Goal: Task Accomplishment & Management: Complete application form

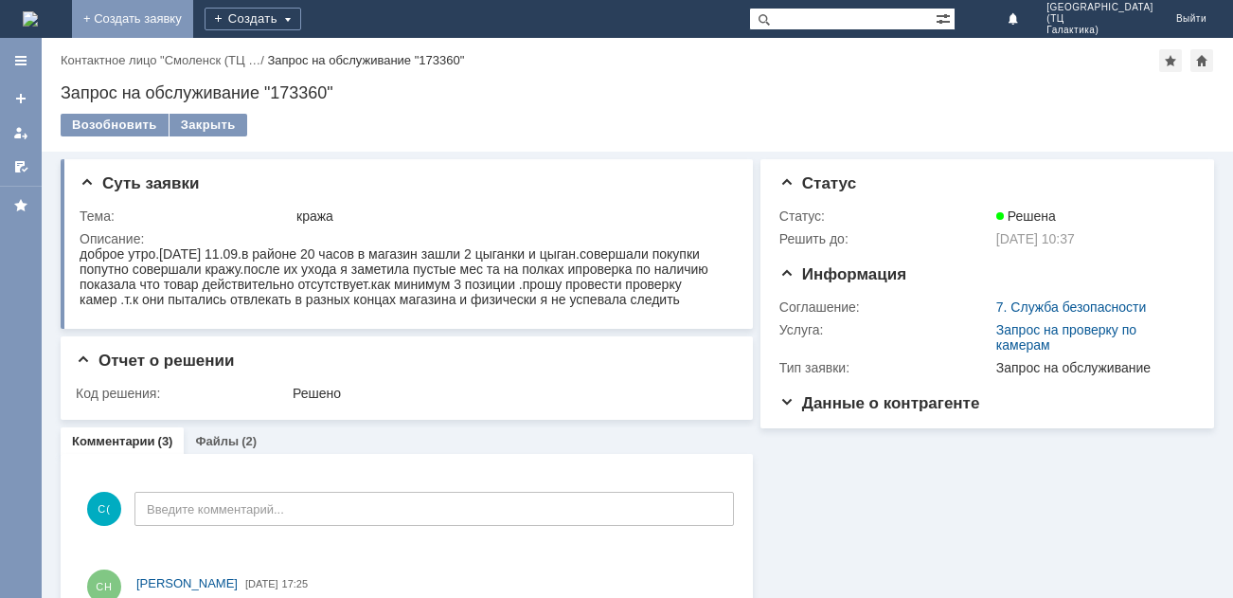
click at [193, 21] on link "+ Создать заявку" at bounding box center [132, 19] width 121 height 38
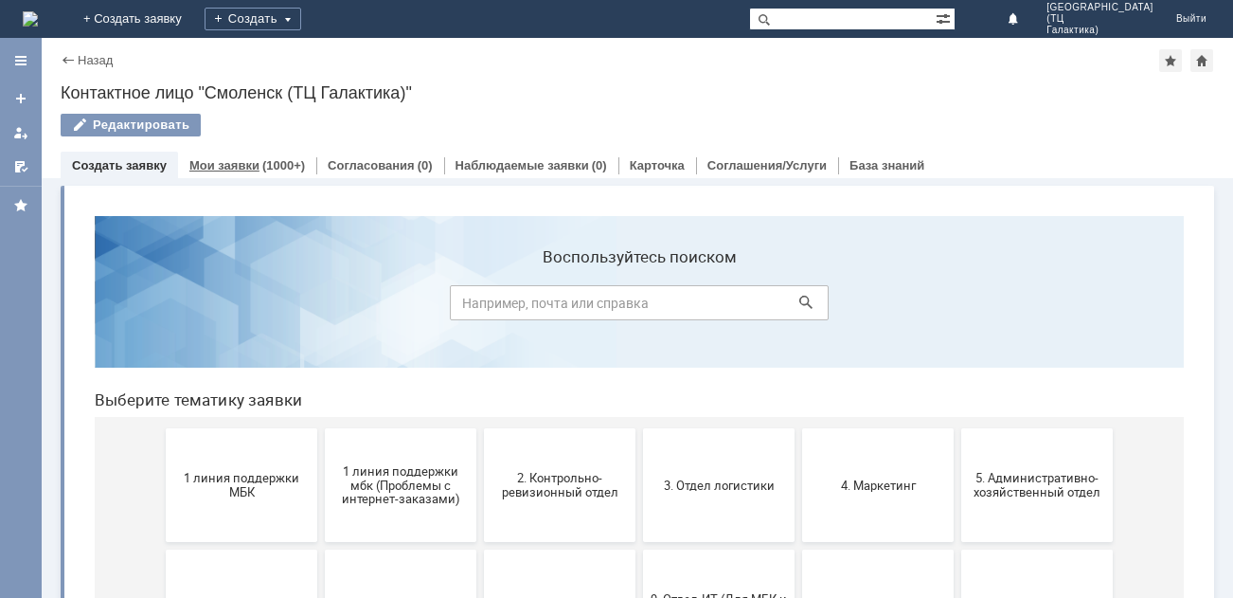
click at [213, 165] on link "Мои заявки" at bounding box center [224, 165] width 70 height 14
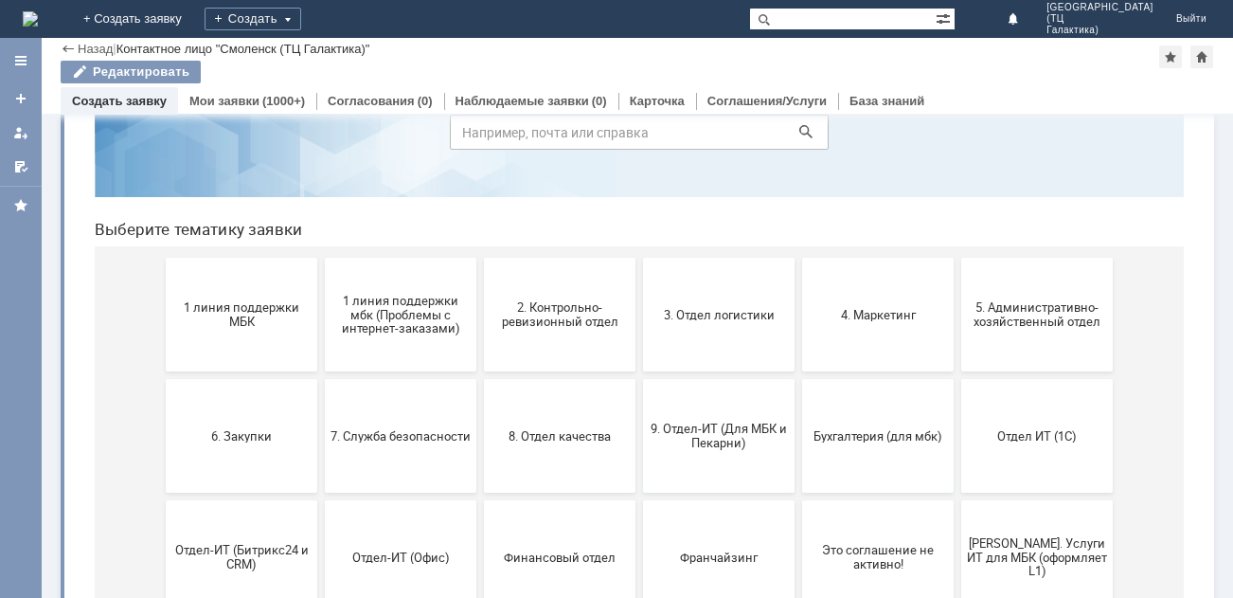
click at [550, 325] on span "2. Контрольно-ревизионный отдел" at bounding box center [560, 314] width 140 height 28
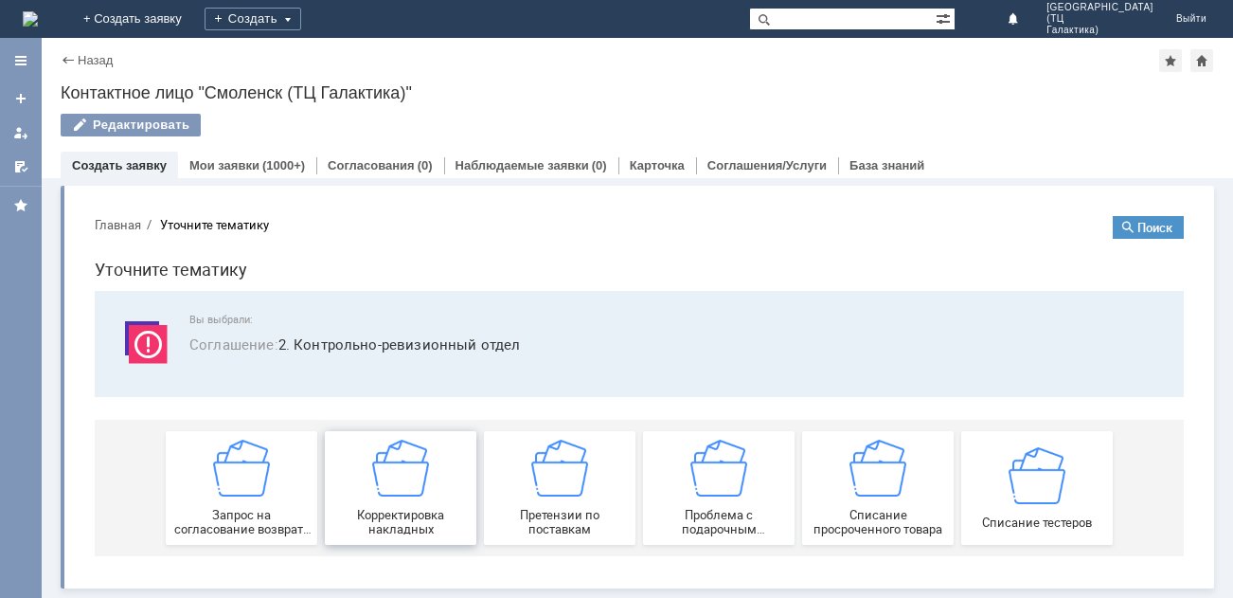
click at [444, 477] on div "Корректировка накладных" at bounding box center [400, 487] width 140 height 97
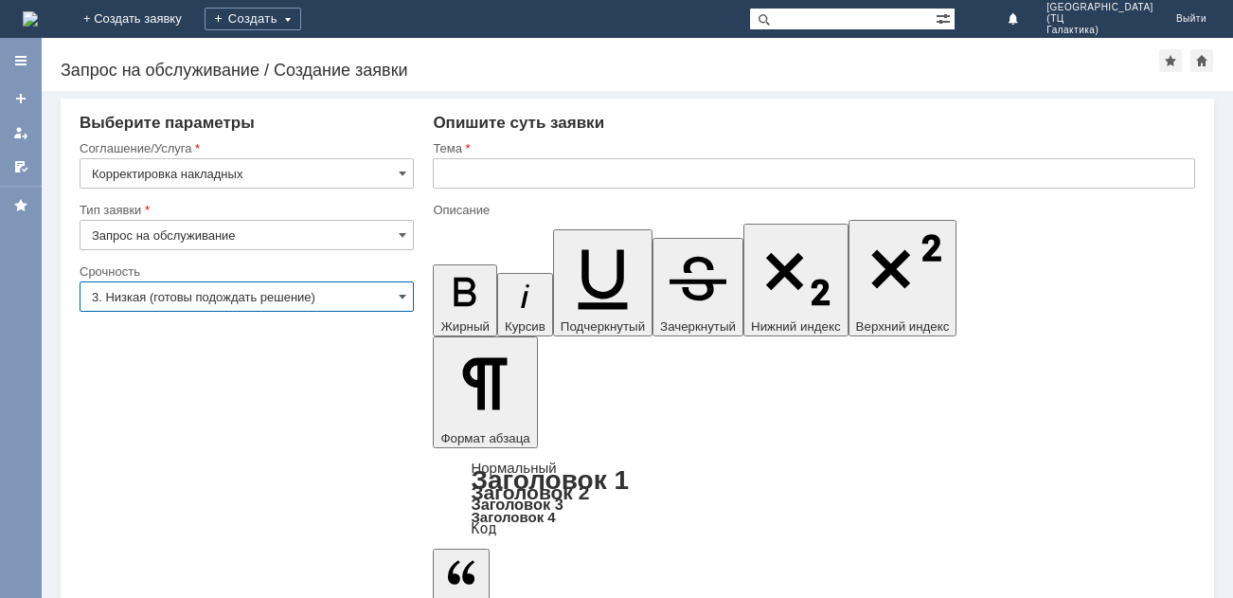
click at [398, 294] on input "3. Низкая (готовы подождать решение)" at bounding box center [247, 296] width 334 height 30
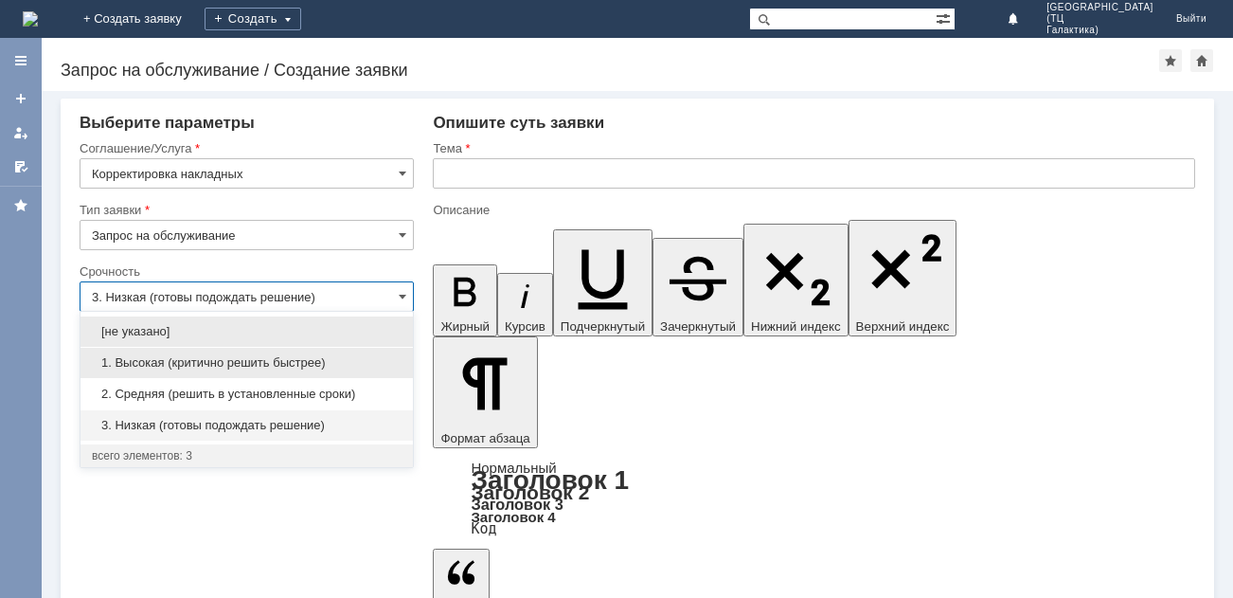
click at [167, 361] on span "1. Высокая (критично решить быстрее)" at bounding box center [247, 362] width 310 height 15
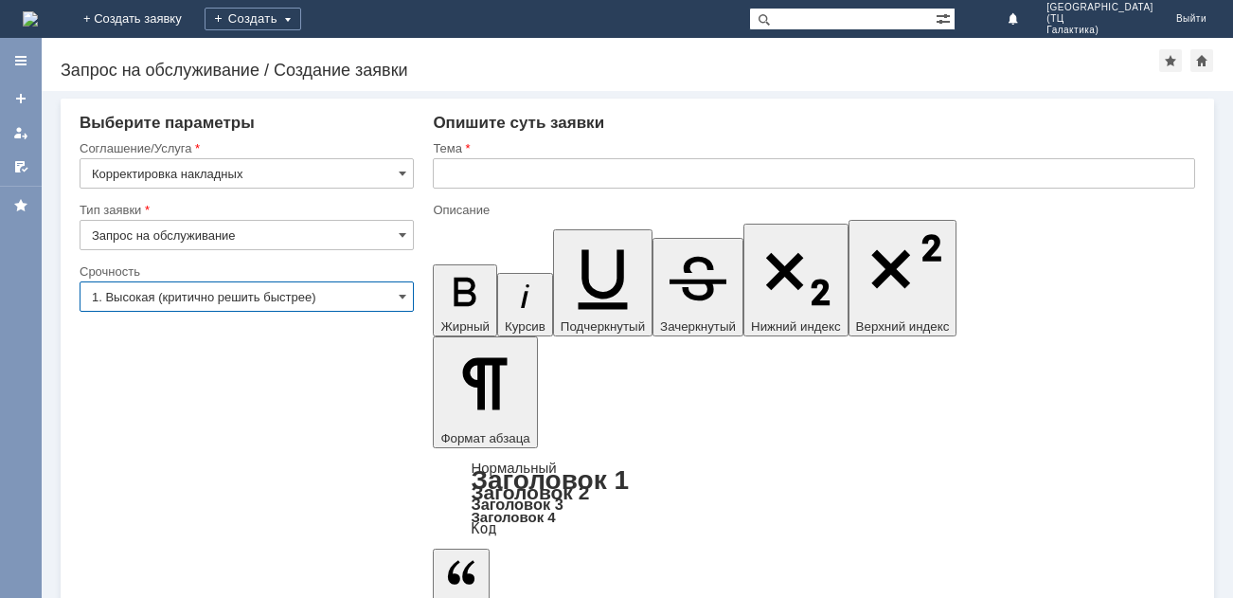
type input "1. Высокая (критично решить быстрее)"
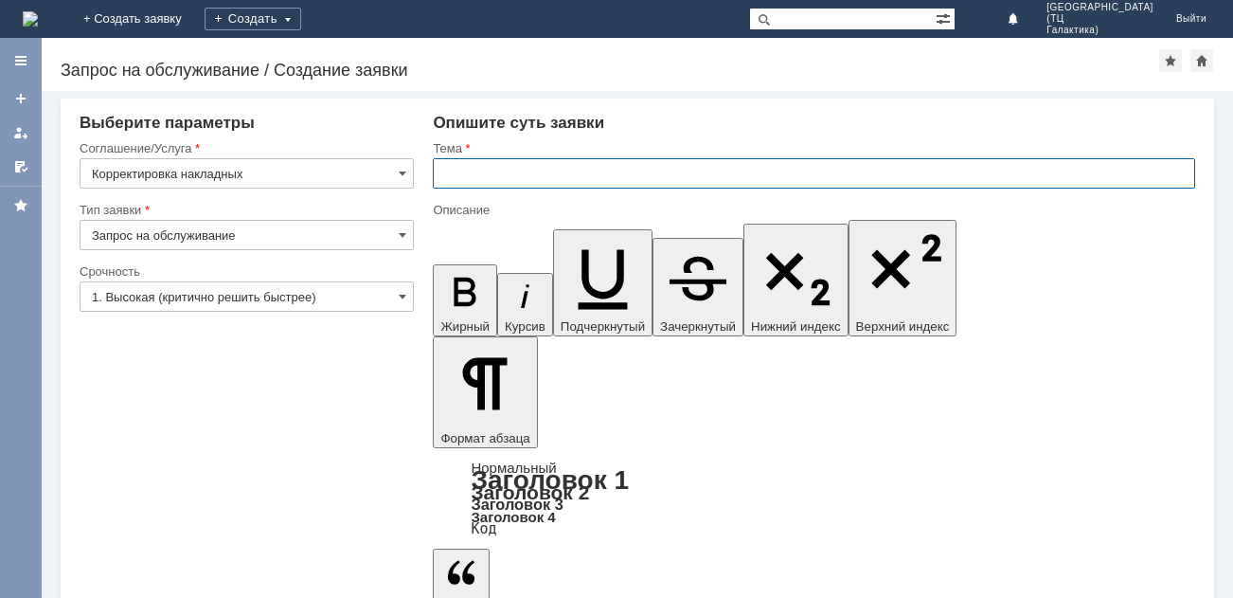
click at [449, 162] on input "text" at bounding box center [814, 173] width 762 height 30
type input "НАКЛАДНАЯ НА ПОДАРКИ"
